Goal: Information Seeking & Learning: Learn about a topic

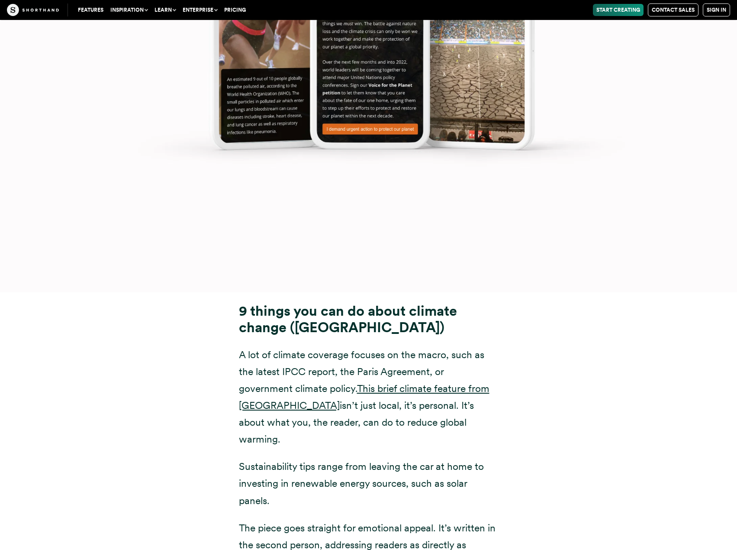
scroll to position [15181, 0]
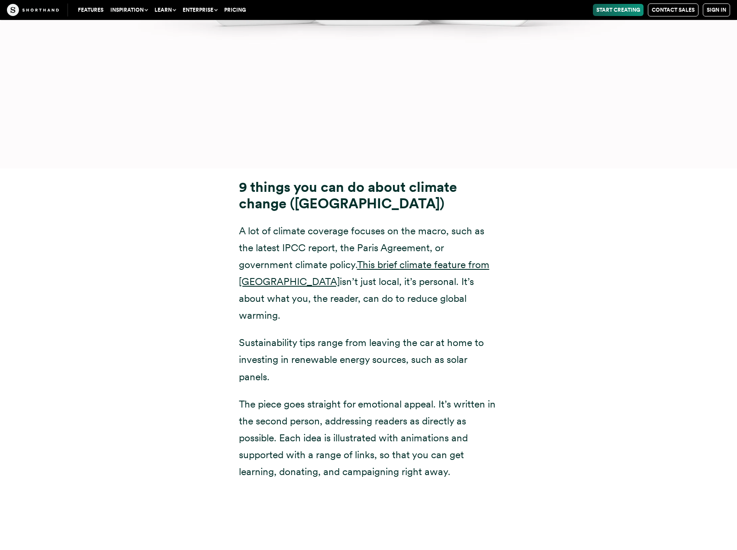
click at [577, 286] on div "9 things you can do about climate change (Imperial College [GEOGRAPHIC_DATA]) A…" at bounding box center [368, 329] width 588 height 322
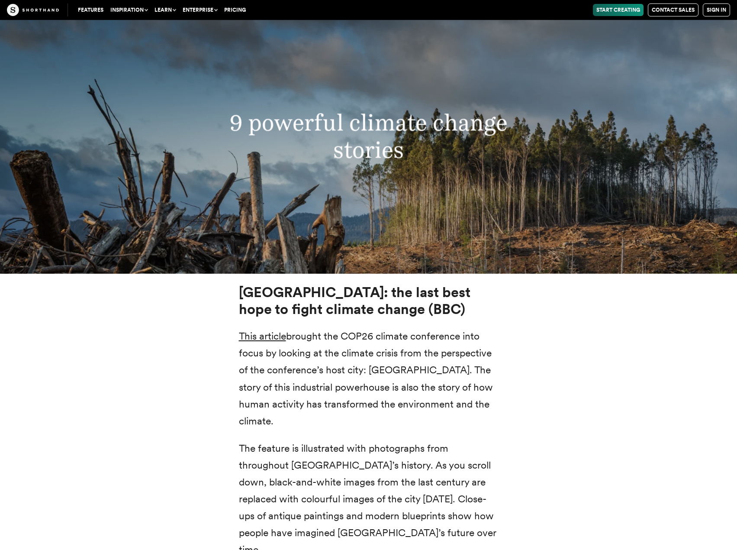
click at [601, 294] on div "[GEOGRAPHIC_DATA]: the last best hope to fight climate change (BBC) This articl…" at bounding box center [368, 451] width 588 height 356
click at [605, 330] on div "[GEOGRAPHIC_DATA]: the last best hope to fight climate change (BBC) This articl…" at bounding box center [368, 451] width 588 height 356
click at [577, 302] on div "[GEOGRAPHIC_DATA]: the last best hope to fight climate change (BBC) This articl…" at bounding box center [368, 451] width 588 height 356
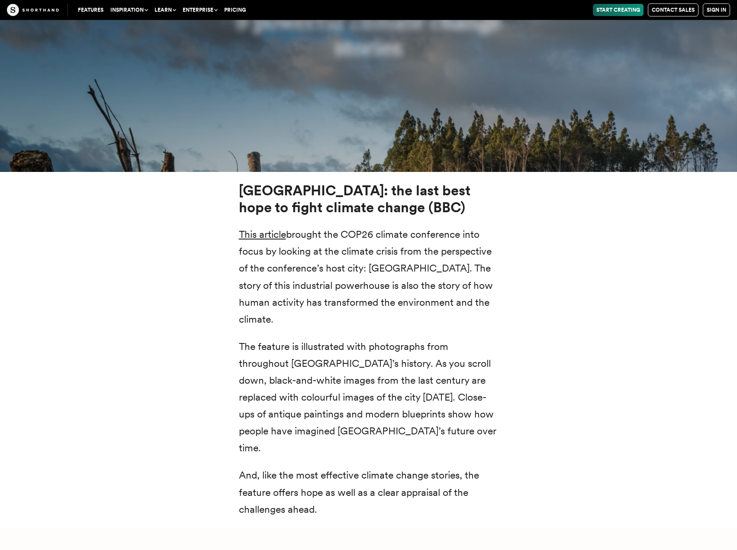
scroll to position [3539, 0]
